Goal: Communication & Community: Answer question/provide support

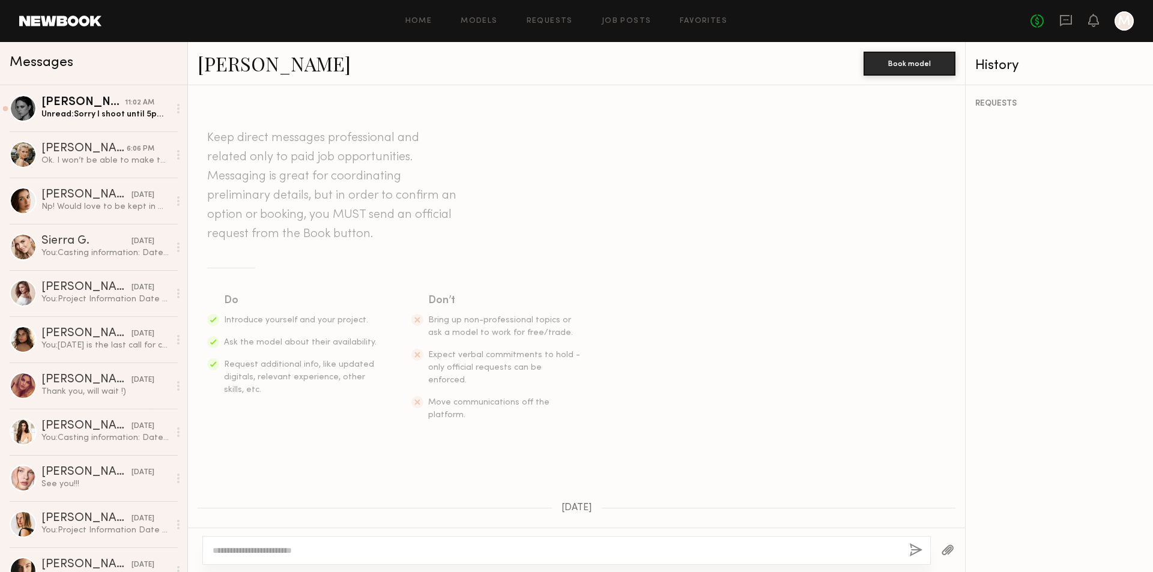
scroll to position [413, 0]
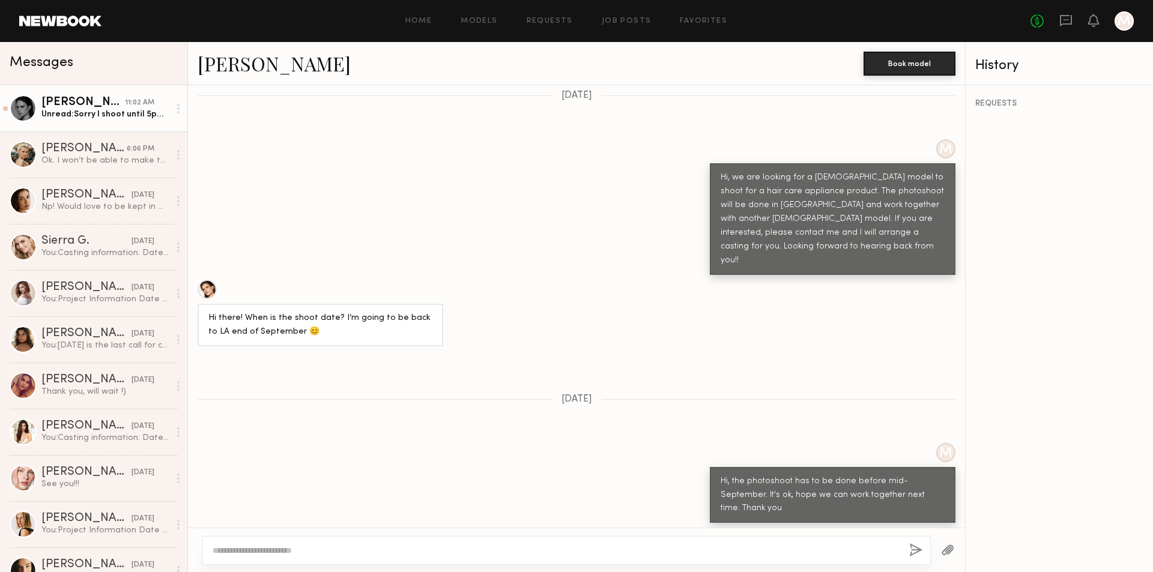
click at [119, 115] on div "Unread: Sorry I shoot until 5pm [DATE]. I hope to work together soon!" at bounding box center [105, 114] width 128 height 11
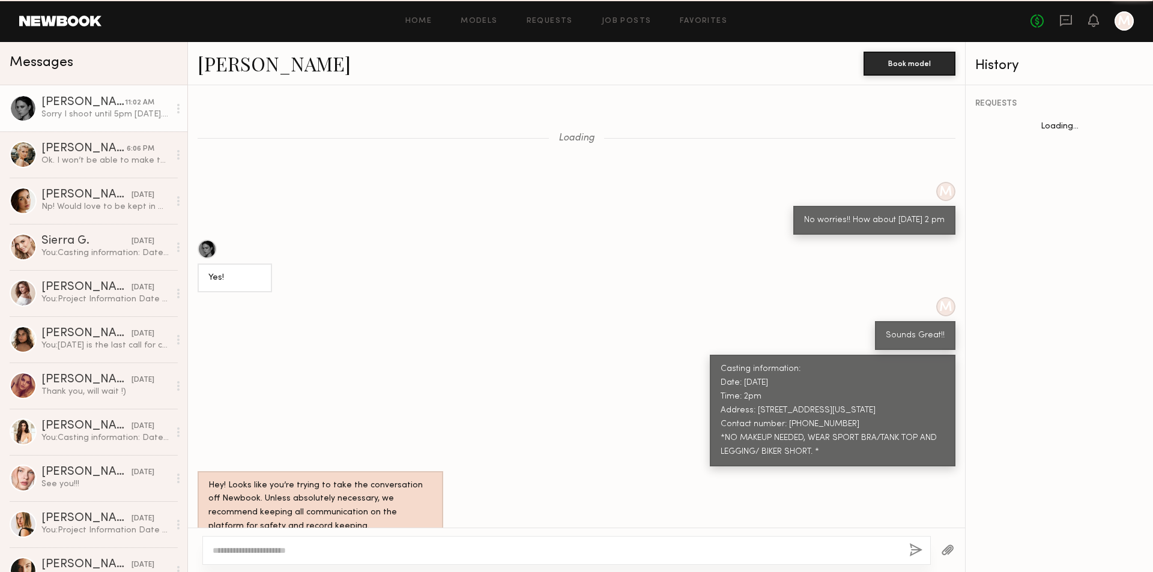
scroll to position [515, 0]
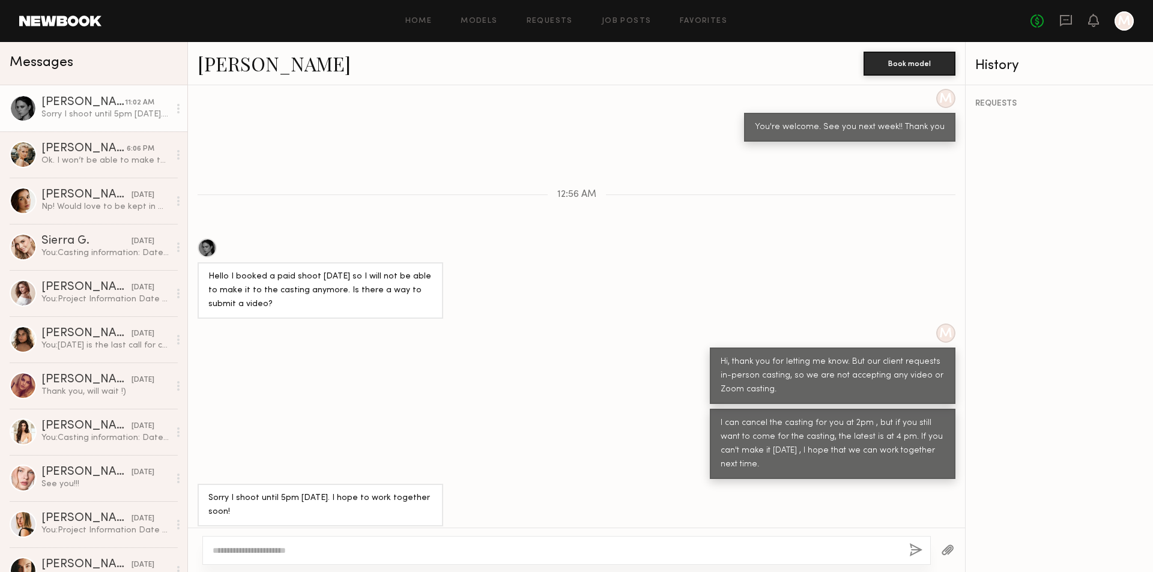
click at [285, 550] on textarea at bounding box center [556, 551] width 687 height 12
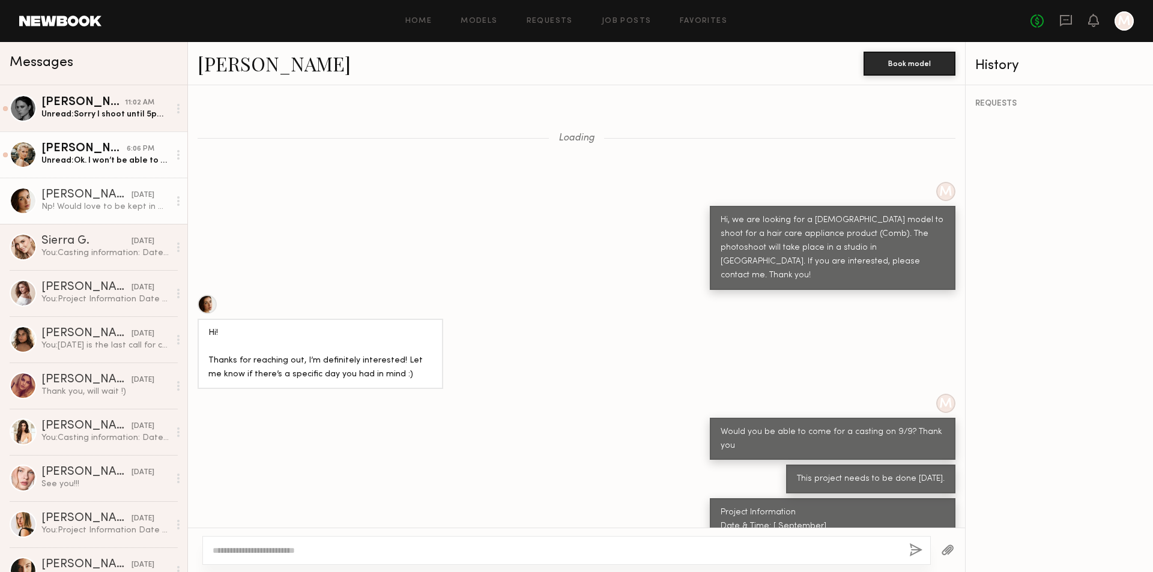
scroll to position [1044, 0]
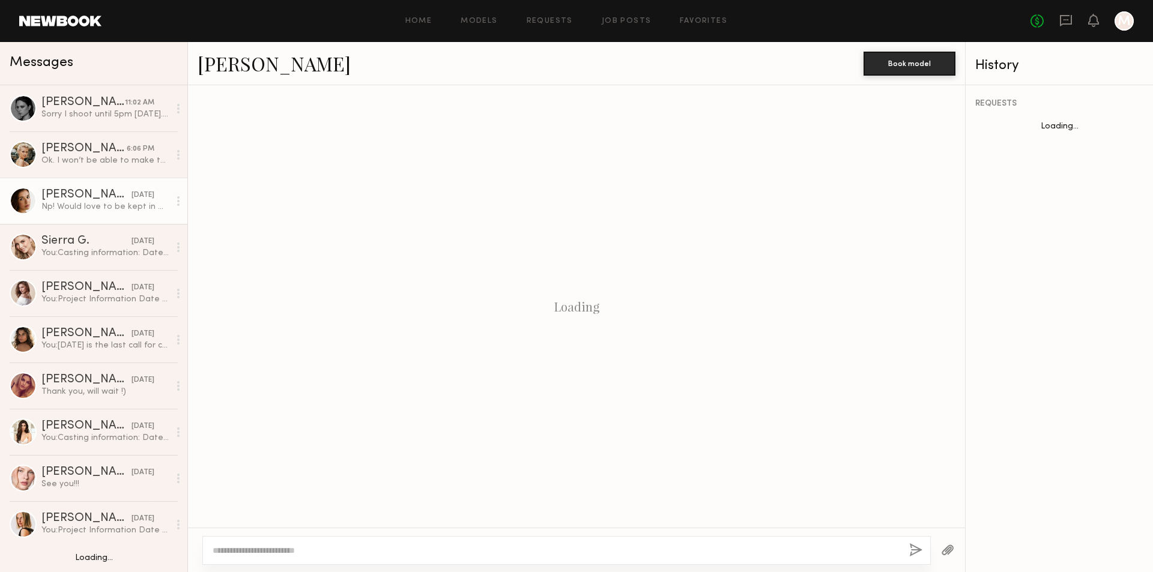
scroll to position [945, 0]
